Goal: Transaction & Acquisition: Purchase product/service

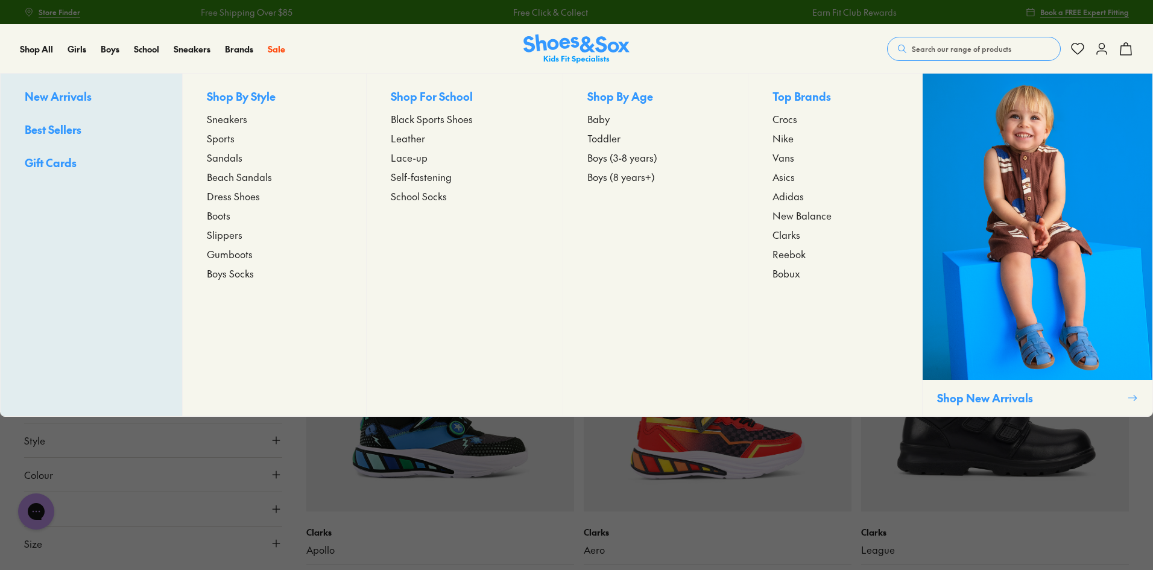
click at [226, 176] on span "Beach Sandals" at bounding box center [239, 176] width 65 height 14
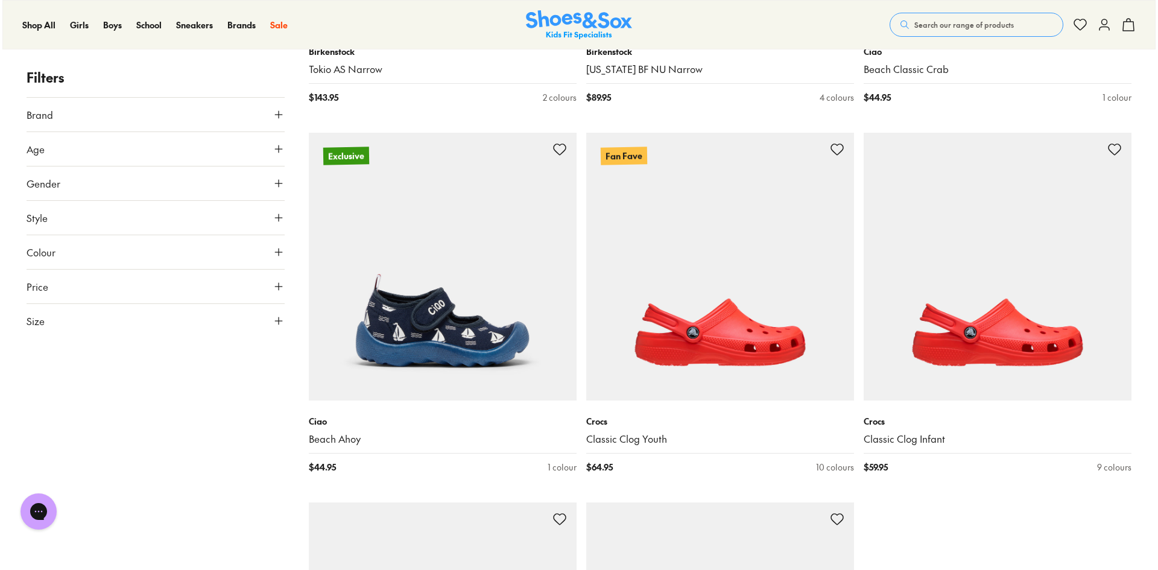
scroll to position [3447, 0]
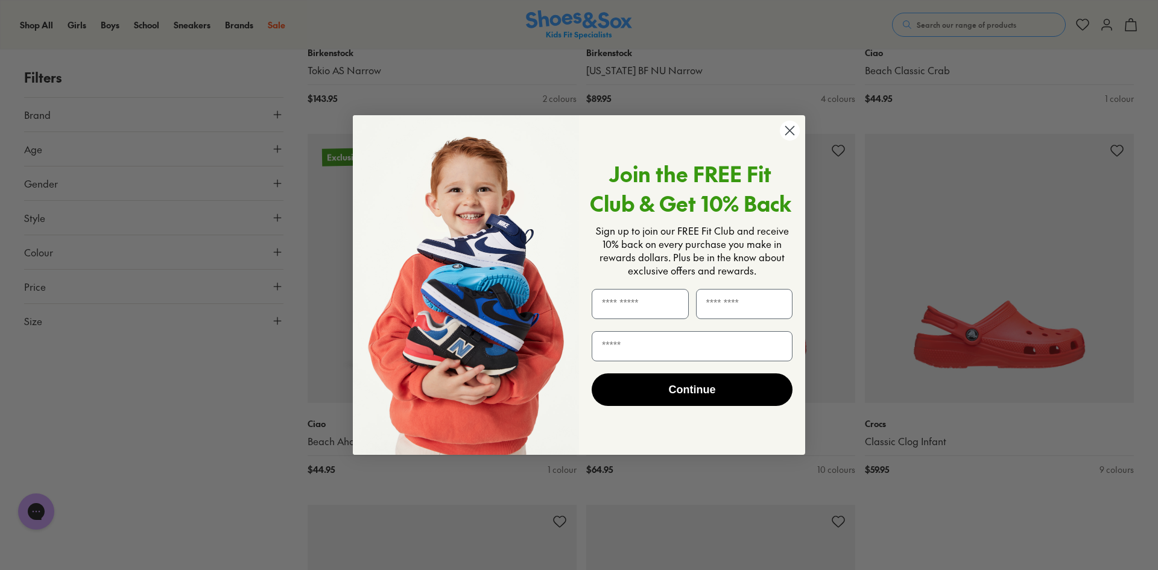
click at [795, 130] on circle "Close dialog" at bounding box center [790, 131] width 20 height 20
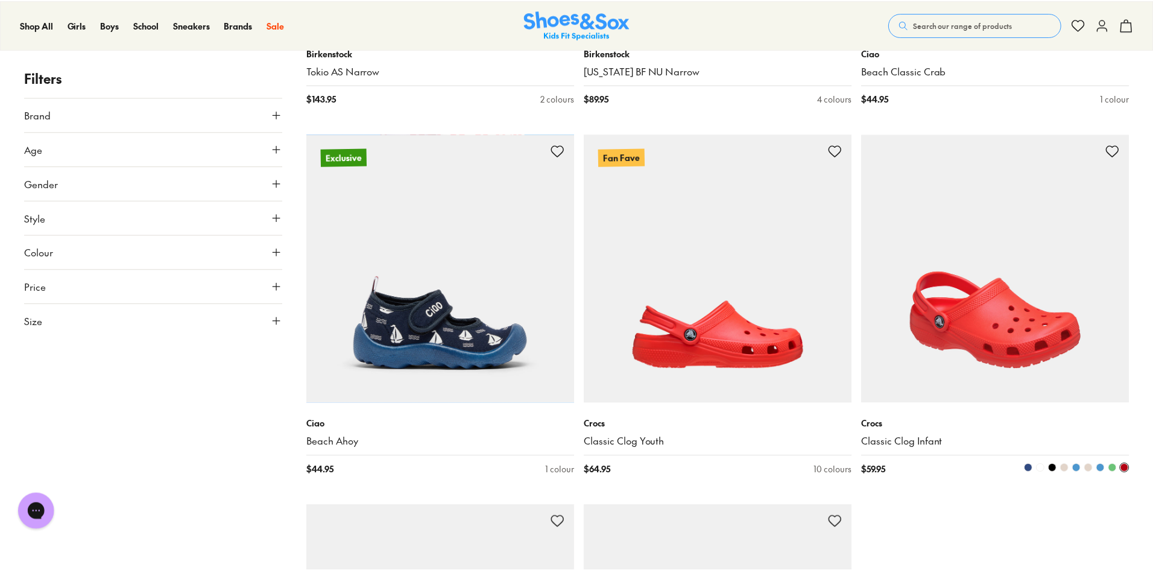
scroll to position [3437, 0]
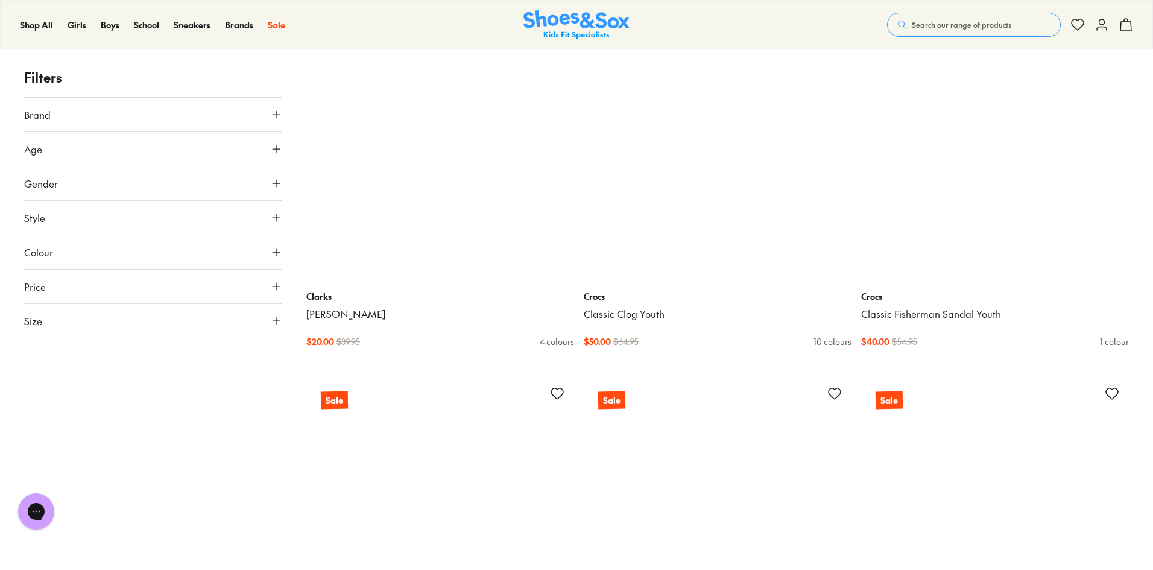
scroll to position [7357, 0]
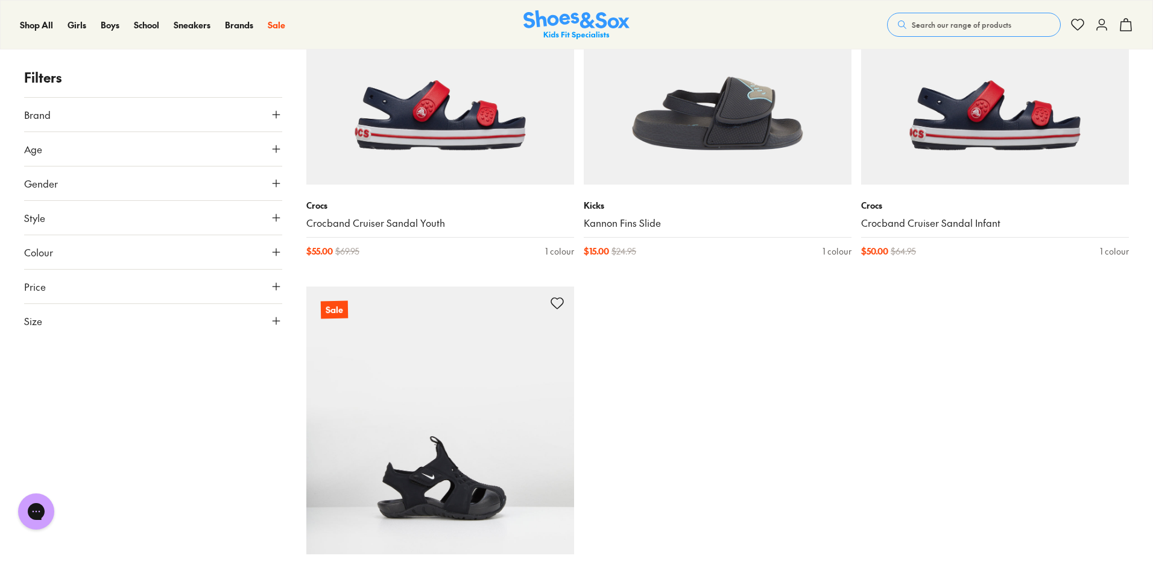
scroll to position [7779, 0]
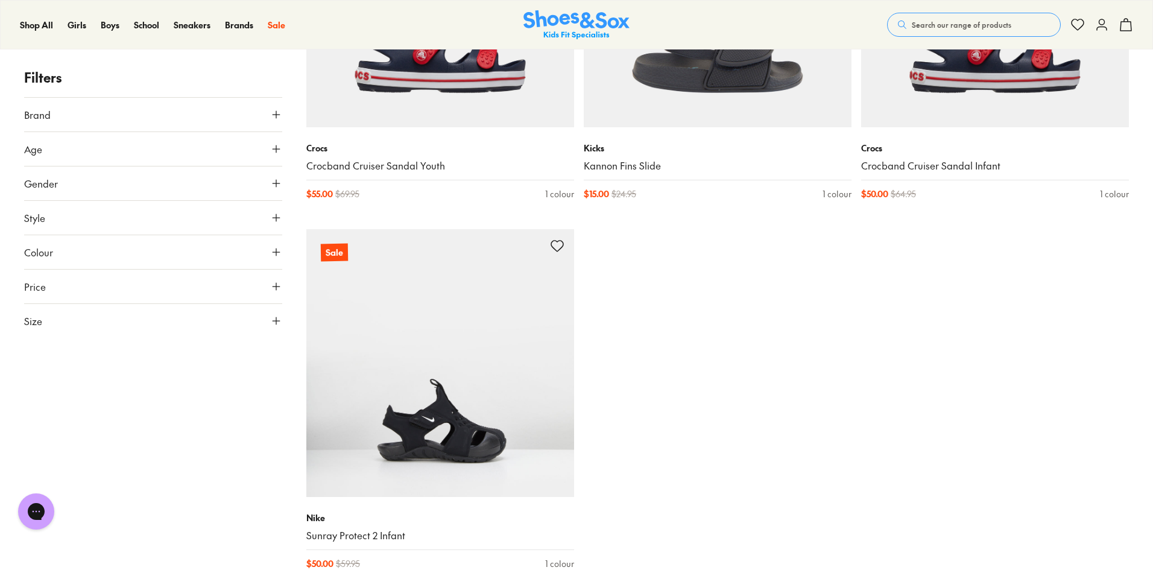
type input "***"
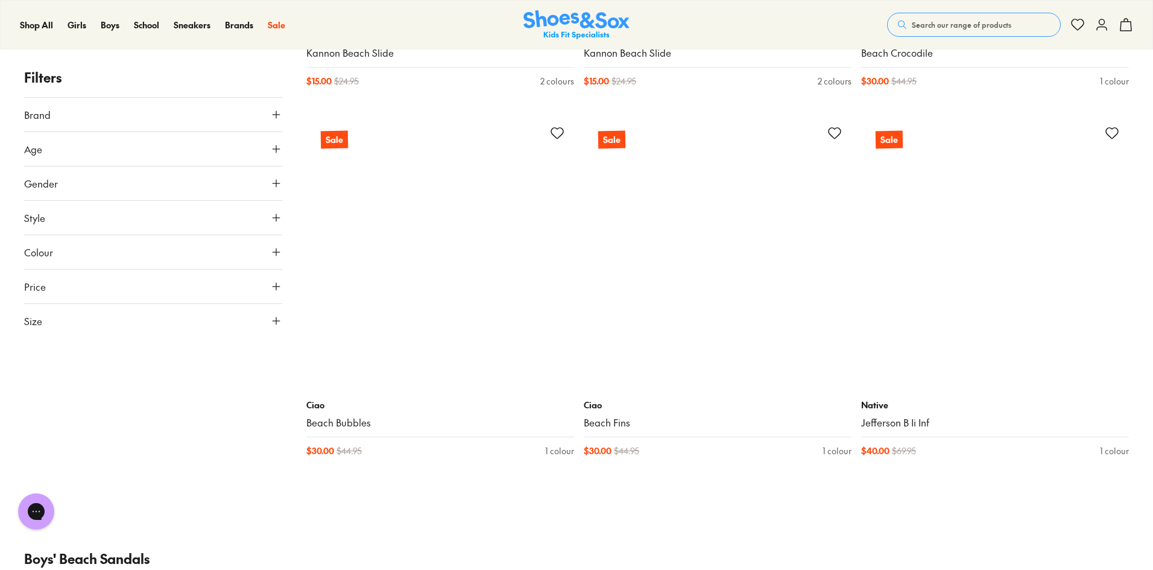
scroll to position [10795, 0]
